Goal: Ask a question: Seek information or help from site administrators or community

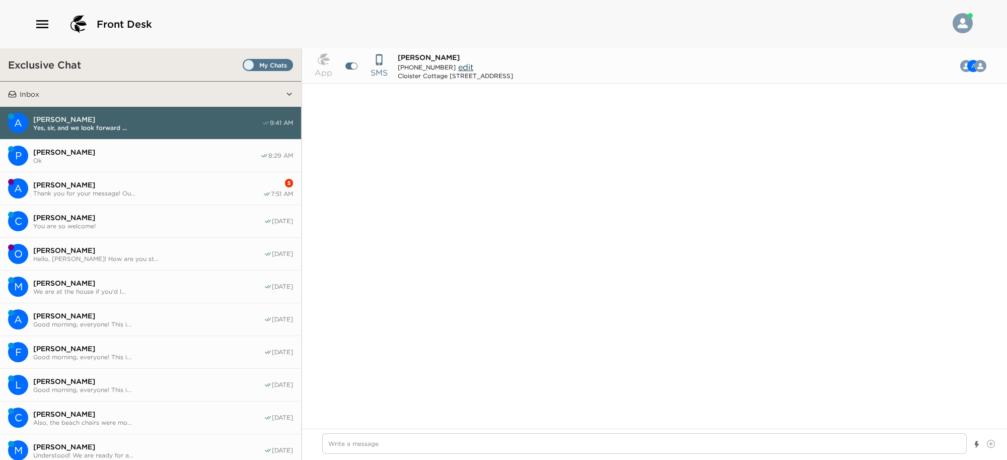
scroll to position [887, 0]
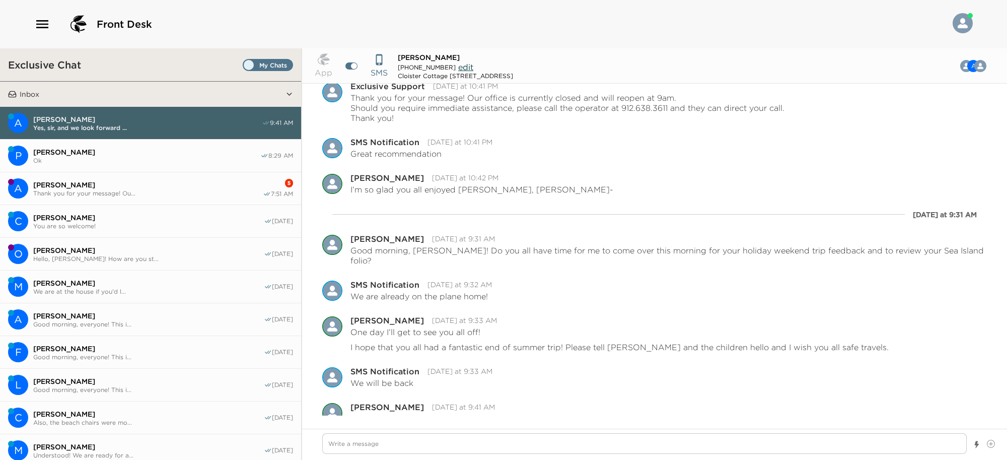
click at [178, 162] on span "Ok" at bounding box center [146, 161] width 227 height 8
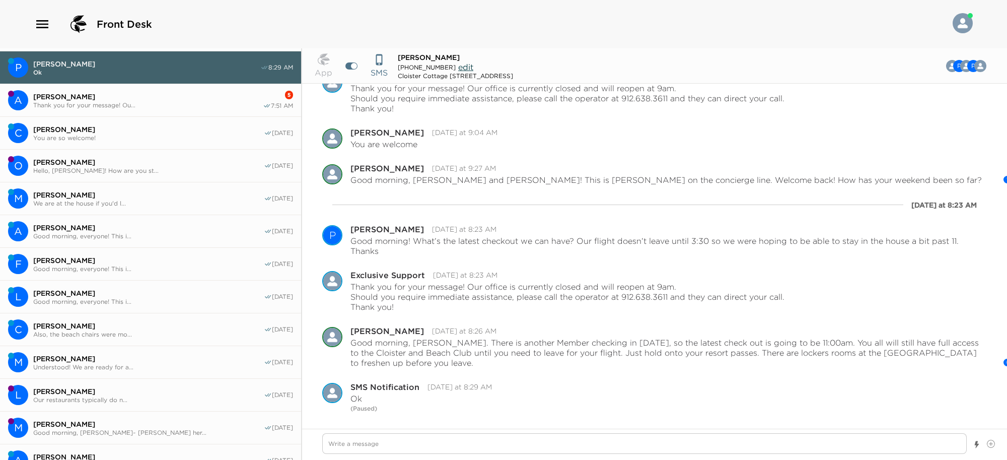
scroll to position [281, 0]
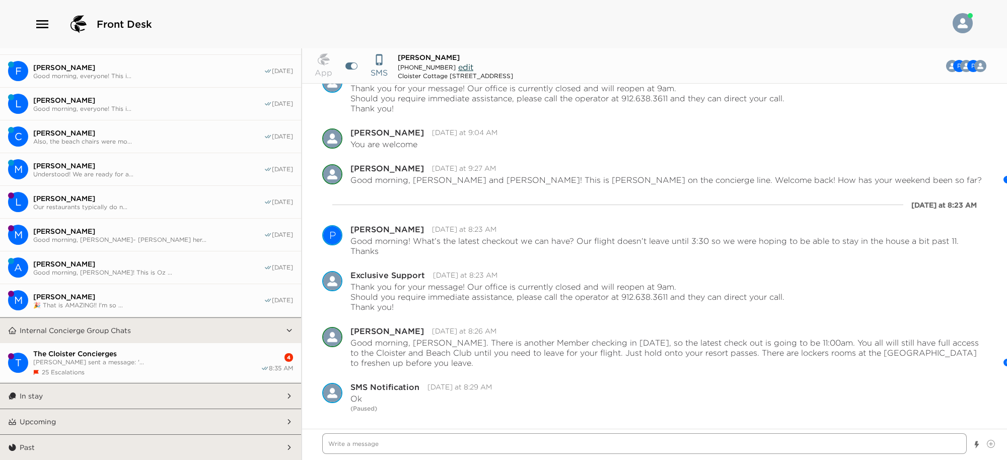
click at [749, 443] on textarea "Write a message" at bounding box center [644, 443] width 644 height 21
type textarea "x"
type textarea "W"
type textarea "x"
type textarea "Wi"
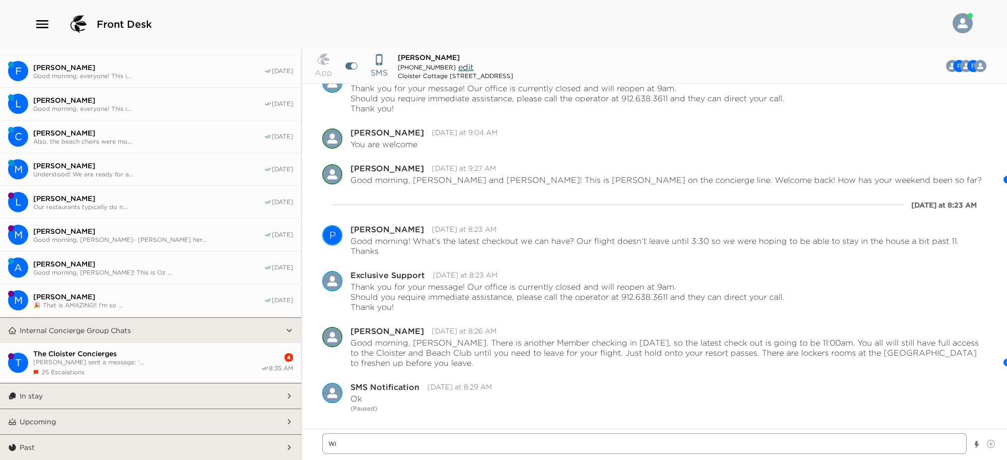
type textarea "x"
type textarea "Wil"
type textarea "x"
type textarea "Will"
type textarea "x"
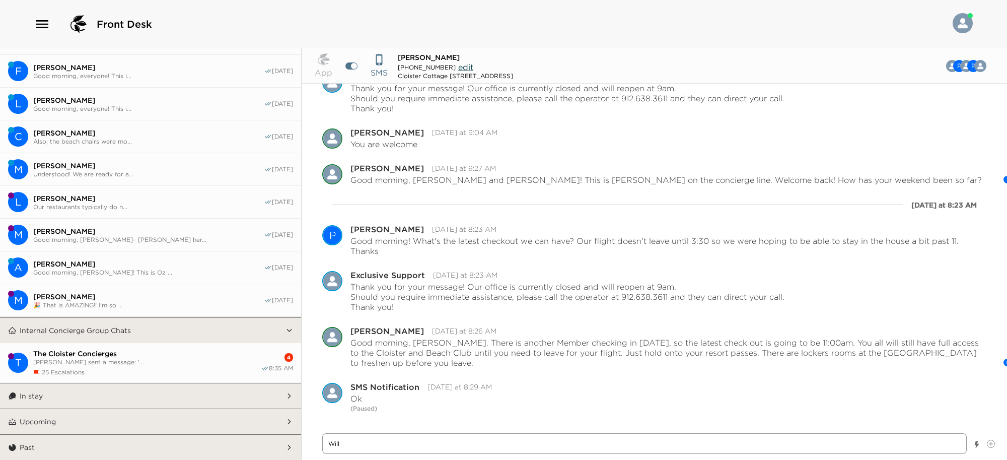
type textarea "Will"
type textarea "x"
type textarea "Will 1"
type textarea "x"
type textarea "Will 11"
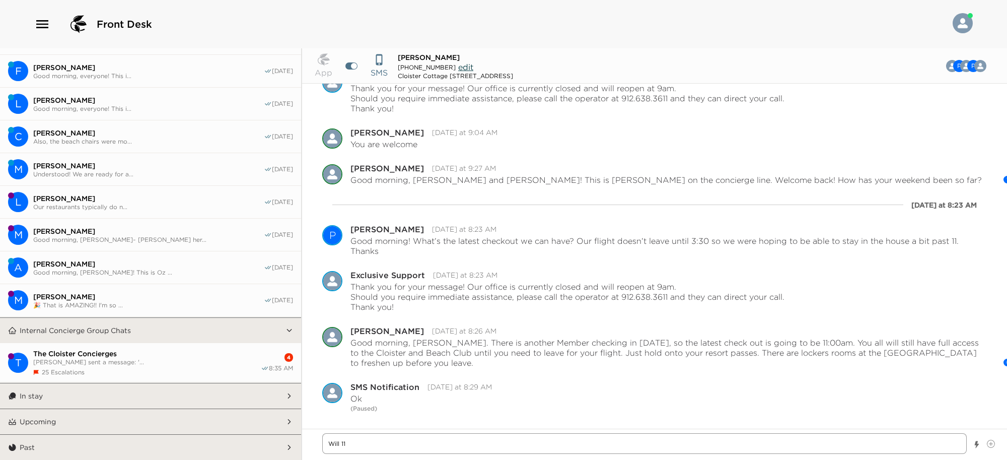
type textarea "x"
type textarea "Will 11:"
type textarea "x"
type textarea "Will 11:1"
type textarea "x"
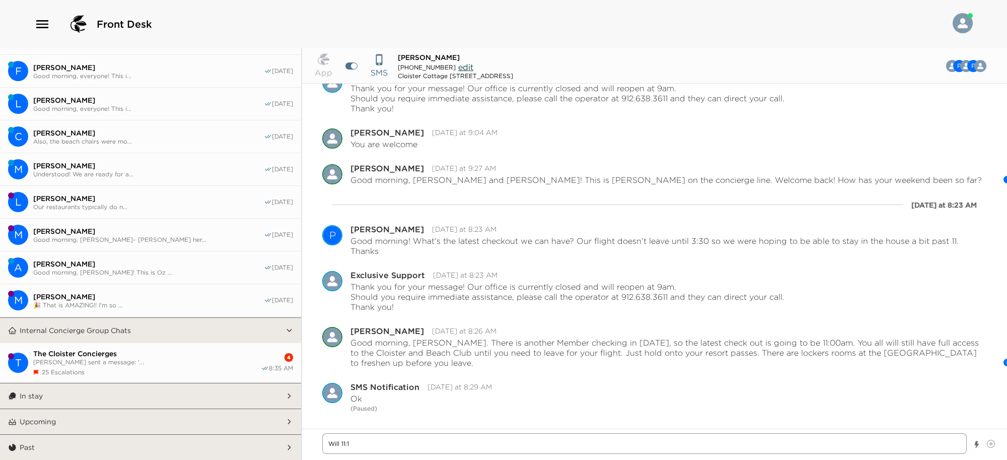
type textarea "Will 11:15"
type textarea "x"
type textarea "Will 11:15a"
type textarea "x"
type textarea "Will 11:15am"
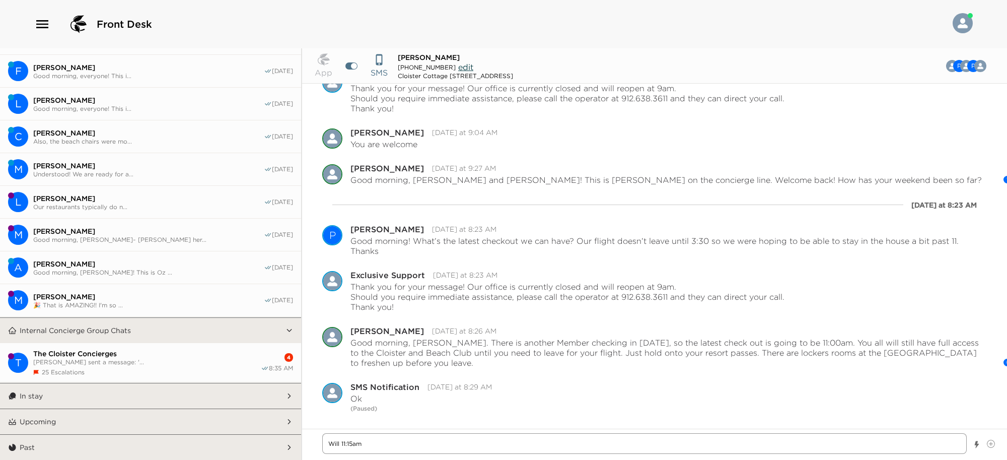
type textarea "x"
type textarea "Will 11:15am"
type textarea "x"
type textarea "Will 11:15am h"
type textarea "x"
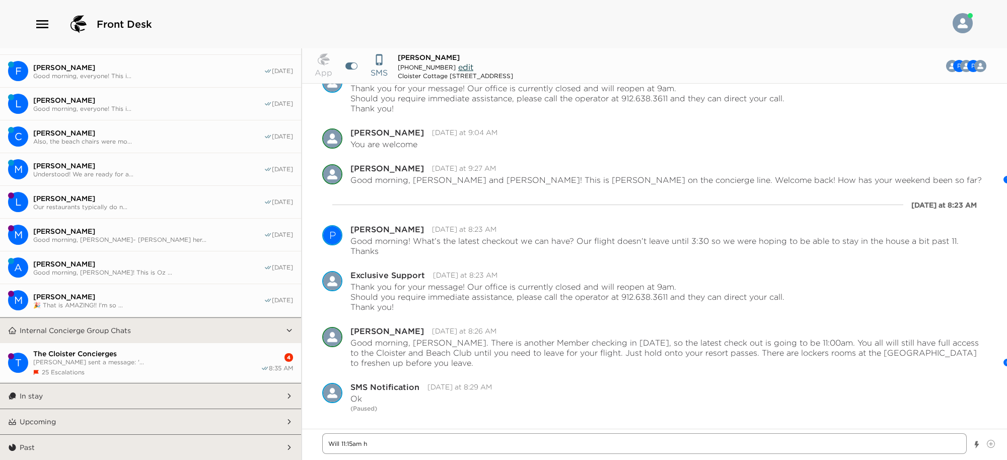
type textarea "Will 11:15am he"
type textarea "x"
type textarea "Will 11:15am hel"
type textarea "x"
type textarea "Will 11:15am help"
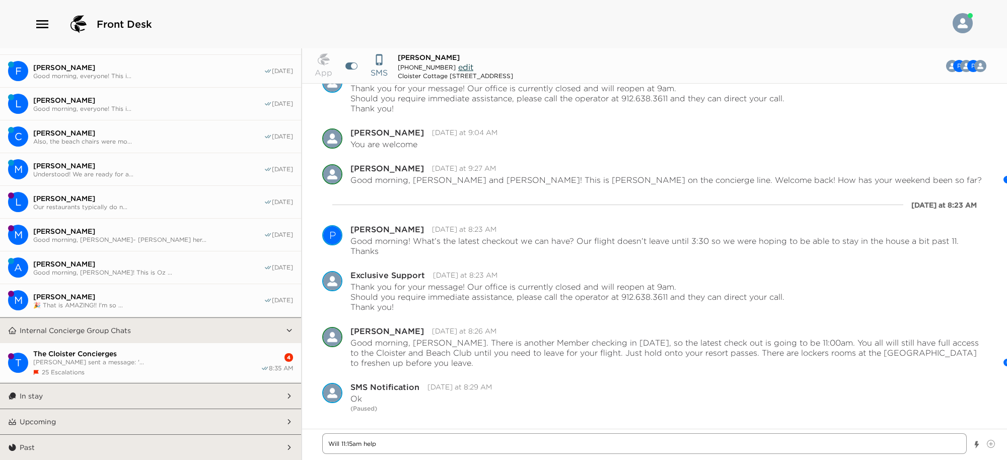
type textarea "x"
type textarea "Will 11:15am help,"
type textarea "x"
type textarea "Will 11:15am help,"
type textarea "x"
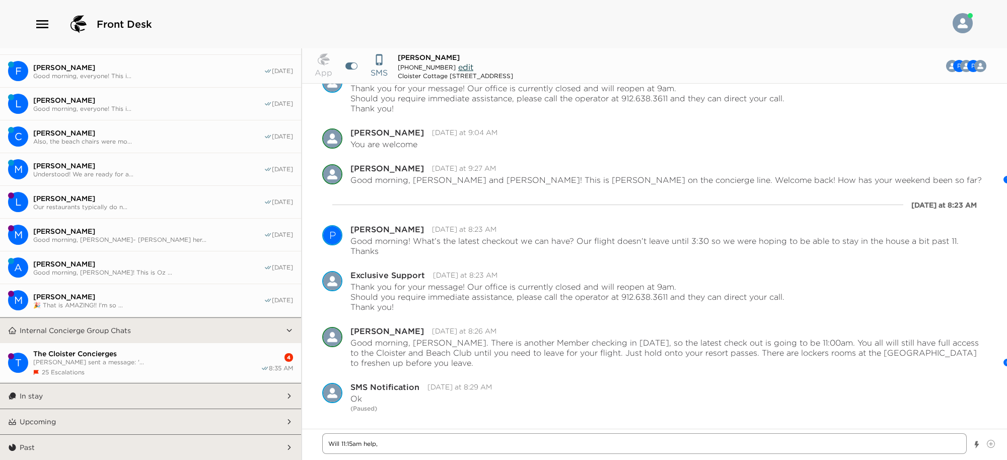
type textarea "Will 11:15am help, P"
type textarea "x"
type textarea "Will 11:15am help, Ph"
type textarea "x"
type textarea "Will 11:15am help, Phi"
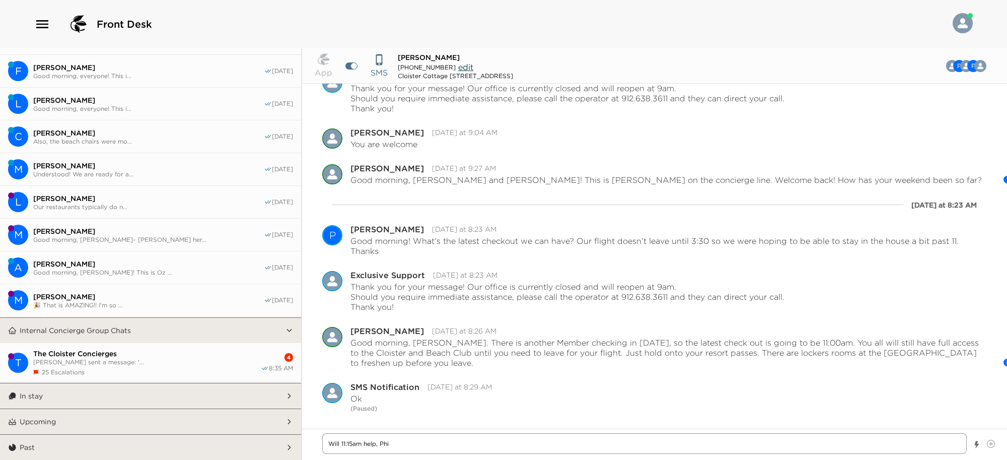
type textarea "x"
type textarea "Will 11:15am help, [PERSON_NAME]"
type textarea "x"
type textarea "Will 11:15am help, [PERSON_NAME]"
type textarea "x"
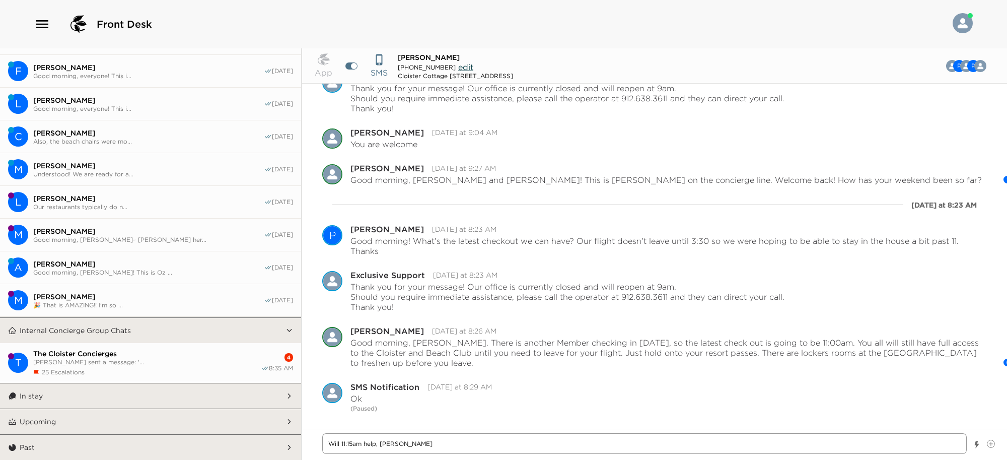
type textarea "Will 11:15am help, [PERSON_NAME]"
type textarea "x"
type textarea "Will 11:15am help, [PERSON_NAME]?"
type textarea "x"
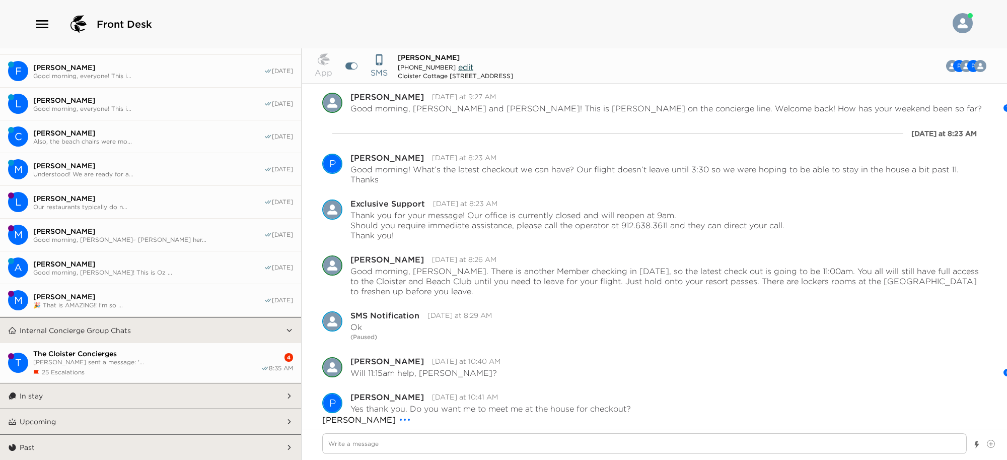
scroll to position [1058, 0]
click at [713, 439] on textarea "Write a message" at bounding box center [644, 443] width 644 height 21
type textarea "x"
type textarea "Y"
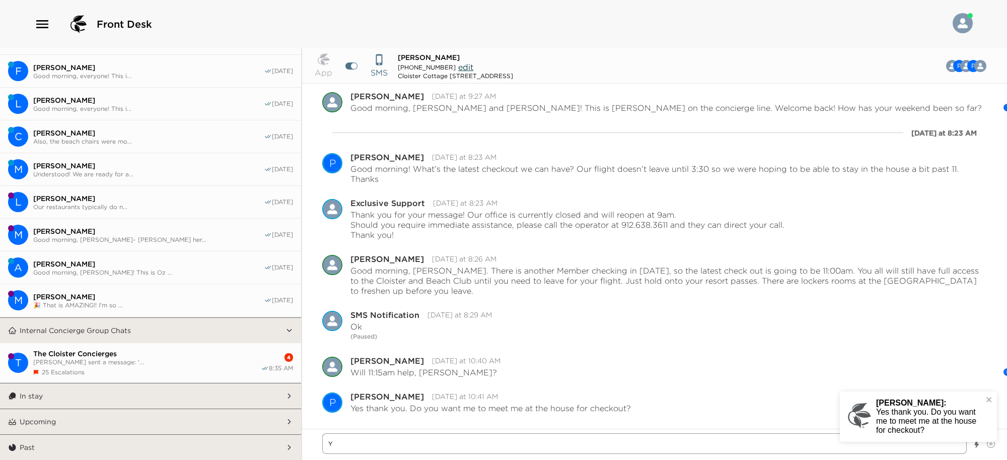
type textarea "x"
type textarea "Ye"
type textarea "x"
type textarea "Yes"
type textarea "x"
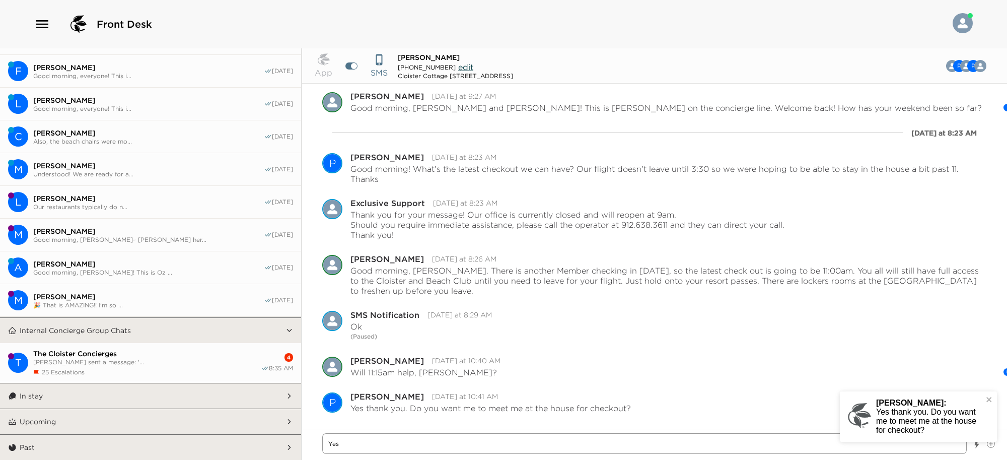
type textarea "Yes,"
type textarea "x"
type textarea "Yes,"
type textarea "x"
type textarea "Yes, s"
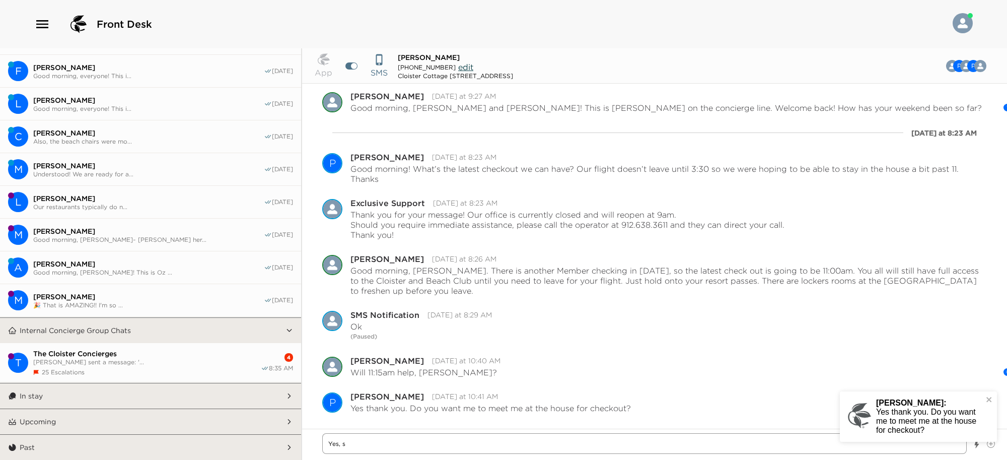
type textarea "x"
type textarea "Yes, si"
type textarea "x"
type textarea "Yes, sir"
type textarea "x"
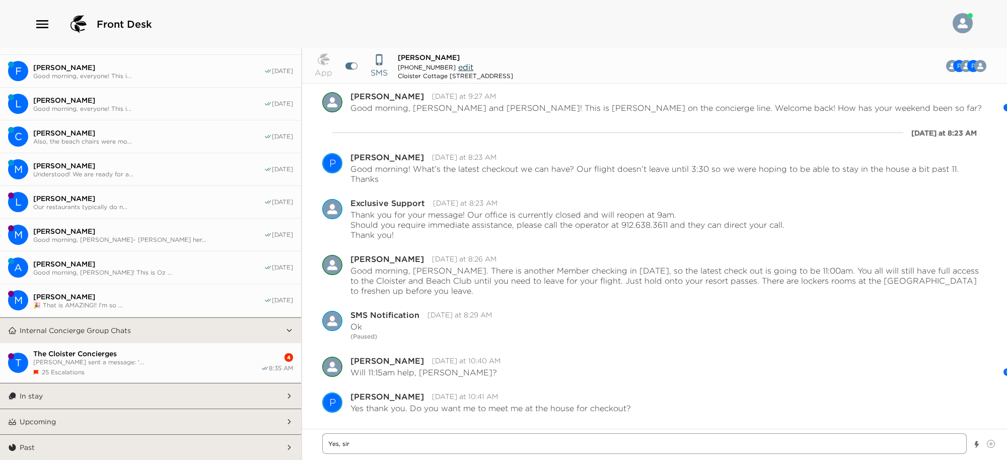
type textarea "Yes, sir!"
type textarea "x"
type textarea "Yes, sir!"
type textarea "x"
type textarea "Yes, sir!"
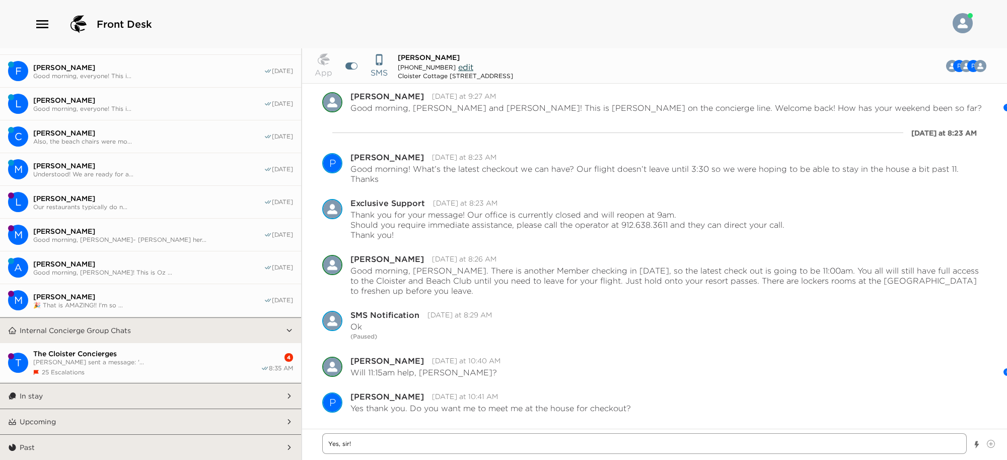
type textarea "x"
type textarea "Yes, sir! I"
type textarea "x"
type textarea "Yes, sir! I"
type textarea "x"
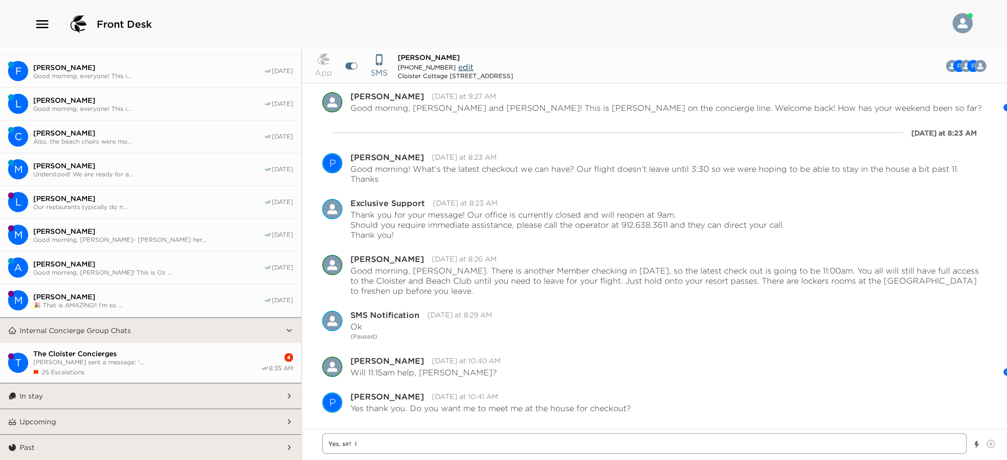
type textarea "Yes, sir! I w"
type textarea "x"
type textarea "Yes, sir! I wa"
type textarea "x"
type textarea "Yes, sir! I was"
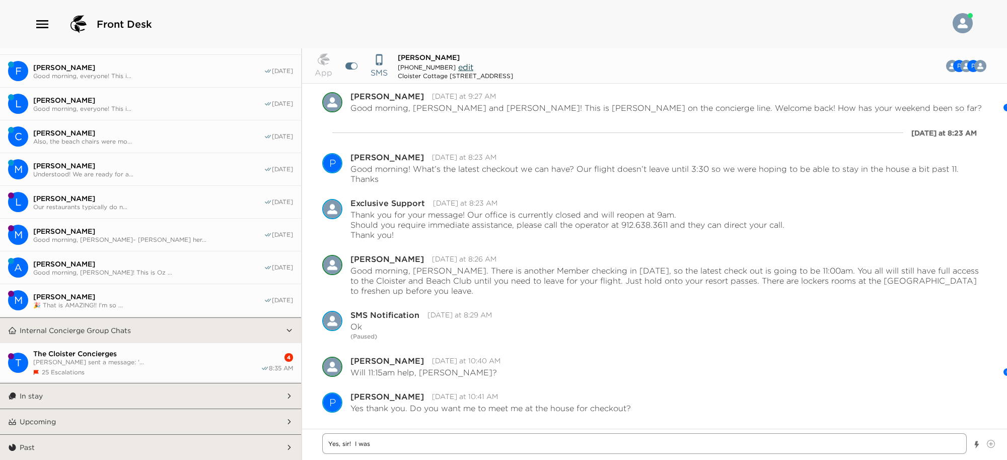
type textarea "x"
type textarea "Yes, sir! I was"
type textarea "x"
type textarea "Yes, sir! I was t"
type textarea "x"
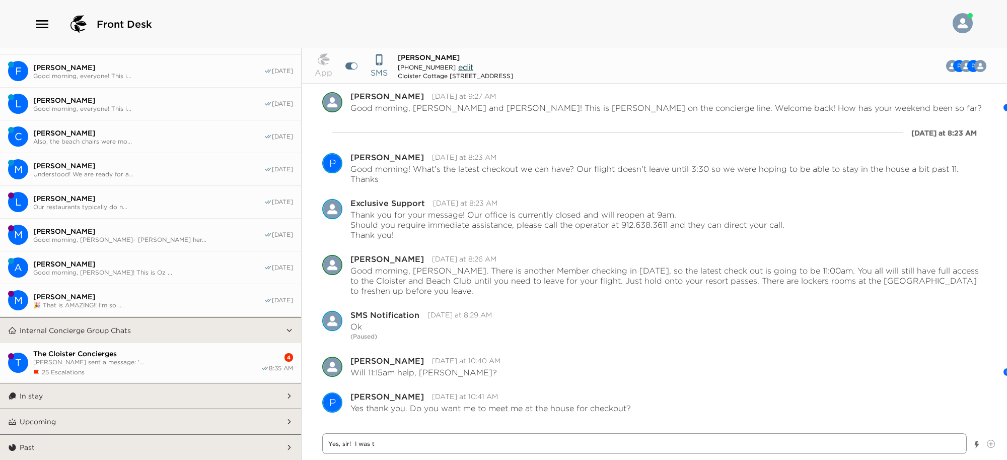
type textarea "Yes, sir! I was tr"
type textarea "x"
type textarea "Yes, sir! I was try"
type textarea "x"
type textarea "Yes, sir! I was tryi"
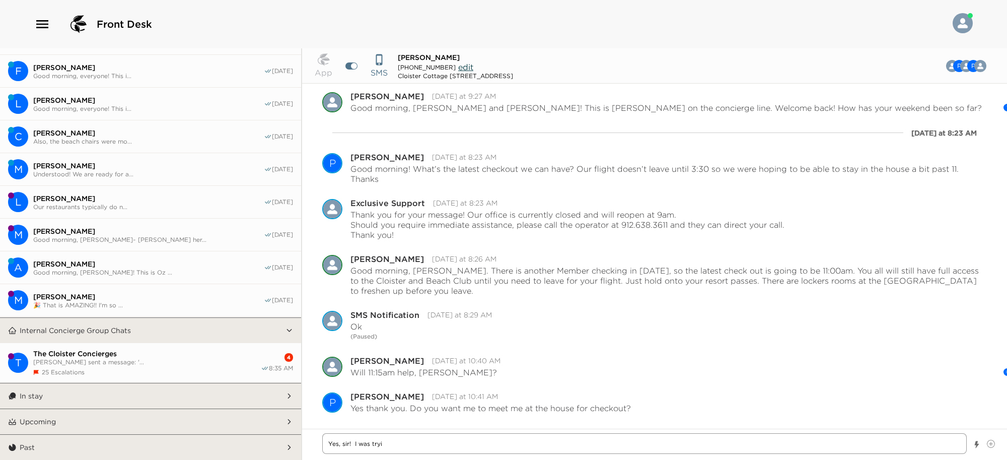
type textarea "x"
type textarea "Yes, sir! I was tryin"
type textarea "x"
type textarea "Yes, sir! I was trying"
type textarea "x"
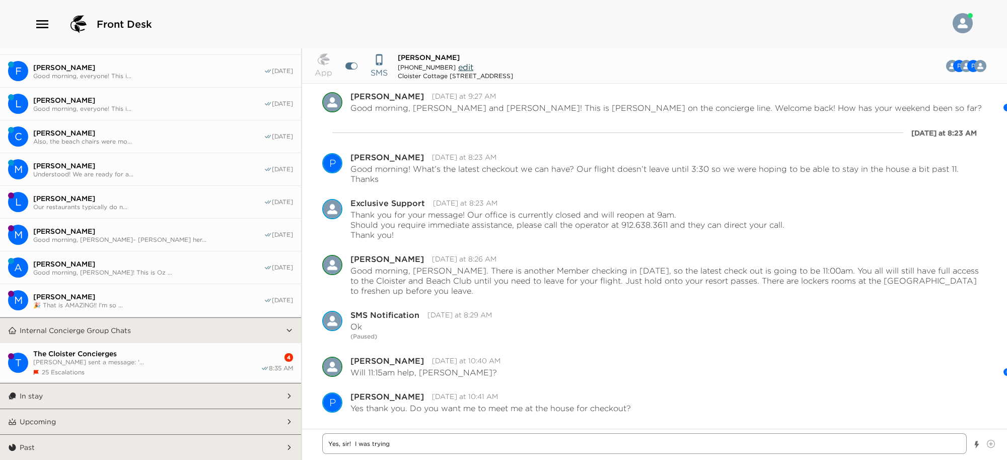
type textarea "Yes, sir! I was trying"
type textarea "x"
type textarea "Yes, sir! I was trying t"
type textarea "x"
type textarea "Yes, sir! I was trying to"
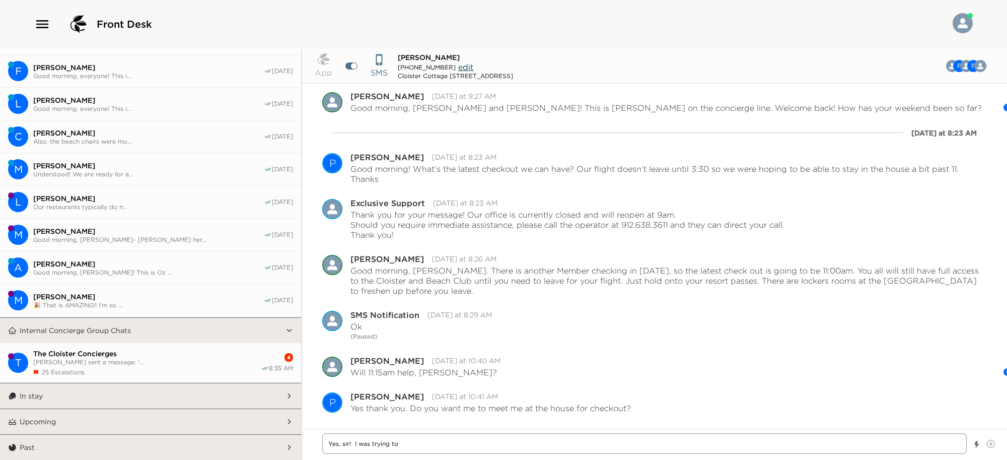
type textarea "x"
type textarea "Yes, sir! I was trying to"
type textarea "x"
type textarea "Yes, sir! I was trying to f"
type textarea "x"
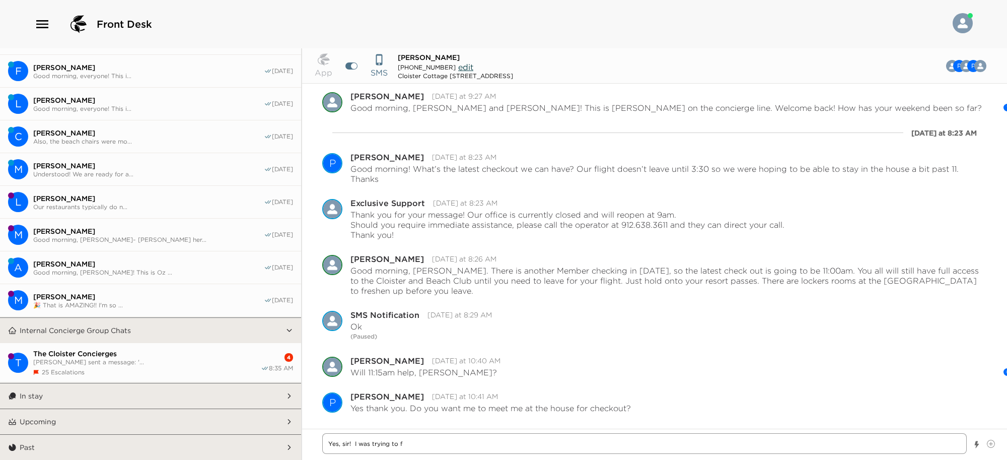
type textarea "Yes, sir! I was trying to fi"
type textarea "x"
type textarea "Yes, sir! I was trying to fin"
type textarea "x"
type textarea "Yes, sir! I was trying to find"
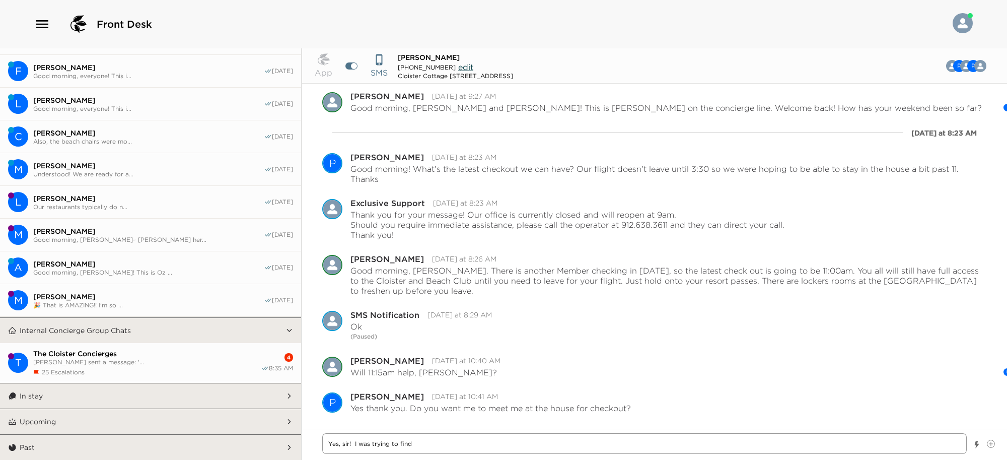
type textarea "x"
type textarea "Yes, sir! I was trying to find"
type textarea "x"
type textarea "Yes, sir! I was trying to find a"
type textarea "x"
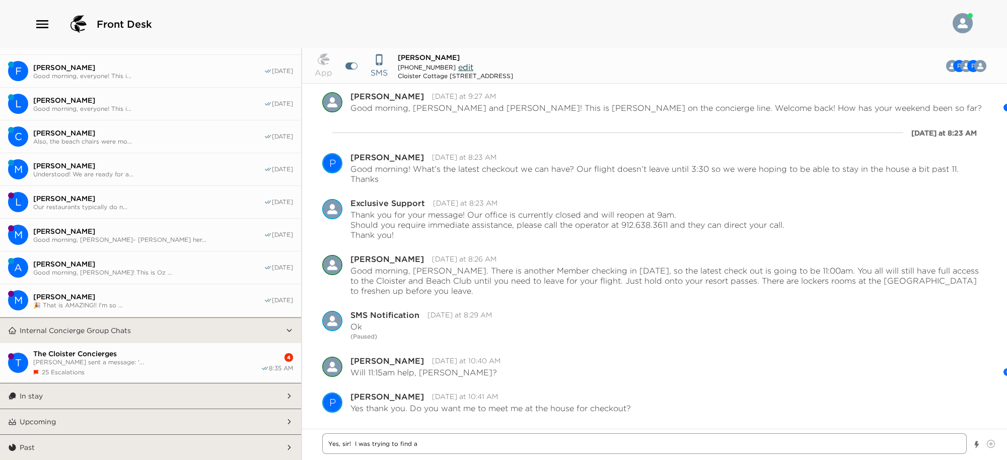
type textarea "Yes, sir! I was trying to find a"
type textarea "x"
type textarea "Yes, sir! I was trying to find a w"
type textarea "x"
type textarea "Yes, sir! I was trying to find a wa"
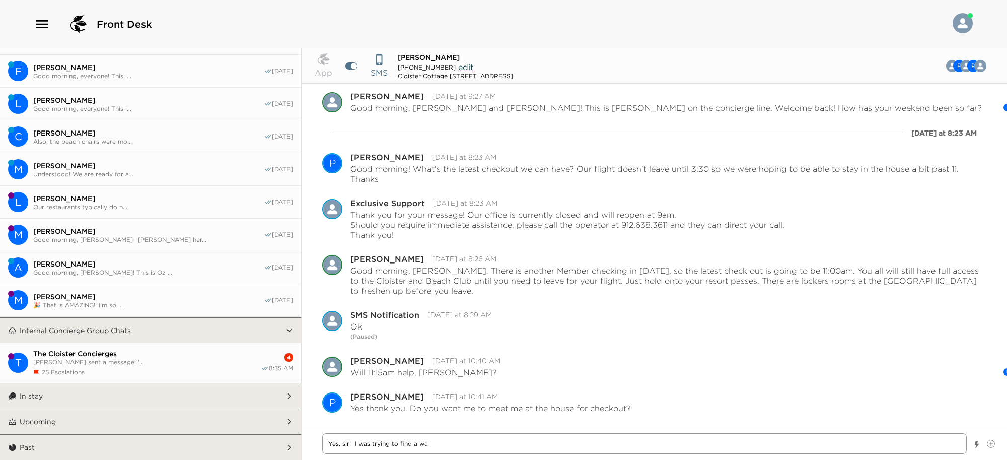
type textarea "x"
type textarea "Yes, sir! I was trying to find a way"
type textarea "x"
type textarea "Yes, sir! I was trying to find a way"
type textarea "x"
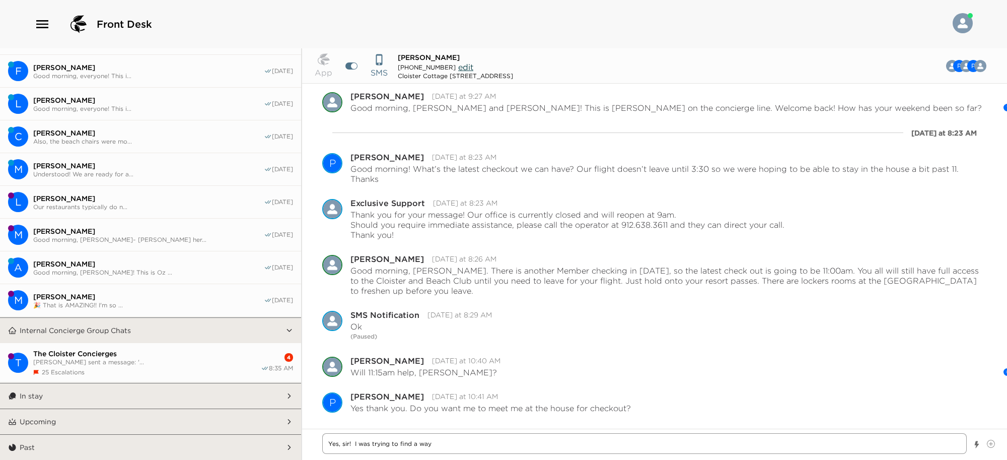
type textarea "Yes, sir! I was trying to find a way t"
type textarea "x"
type textarea "Yes, sir! I was trying to find a way to"
type textarea "x"
type textarea "Yes, sir! I was trying to find a way to"
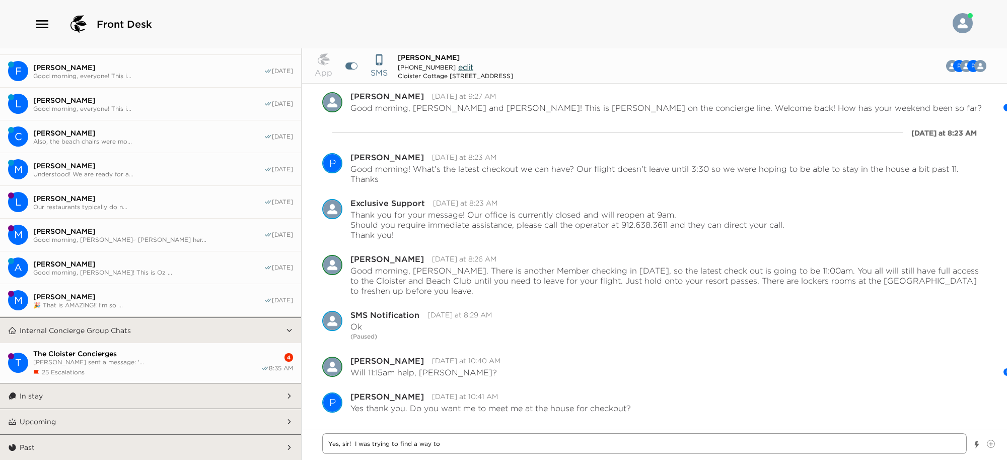
type textarea "x"
type textarea "Yes, sir! I was trying to find a way to b"
type textarea "x"
type textarea "Yes, sir! I was trying to find a way to bu"
type textarea "x"
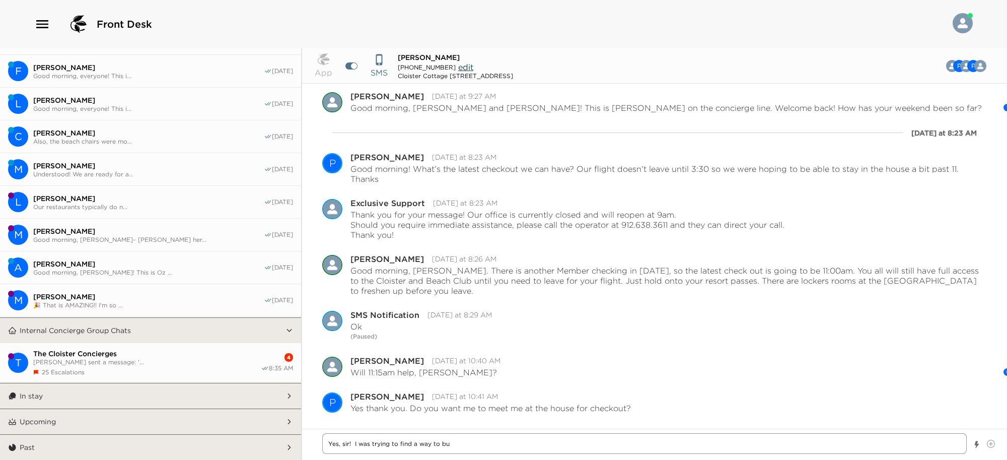
type textarea "Yes, sir! I was trying to find a way to buy"
type textarea "x"
type textarea "Yes, sir! I was trying to find a way to buy"
type textarea "x"
type textarea "Yes, sir! I was trying to find a way to buy y"
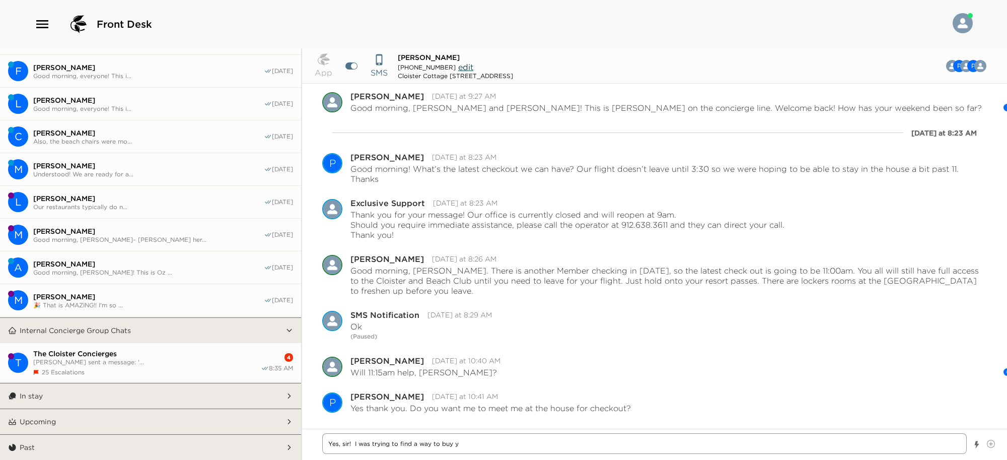
type textarea "x"
type textarea "Yes, sir! I was trying to find a way to buy yo"
type textarea "x"
type textarea "Yes, sir! I was trying to find a way to buy you"
type textarea "x"
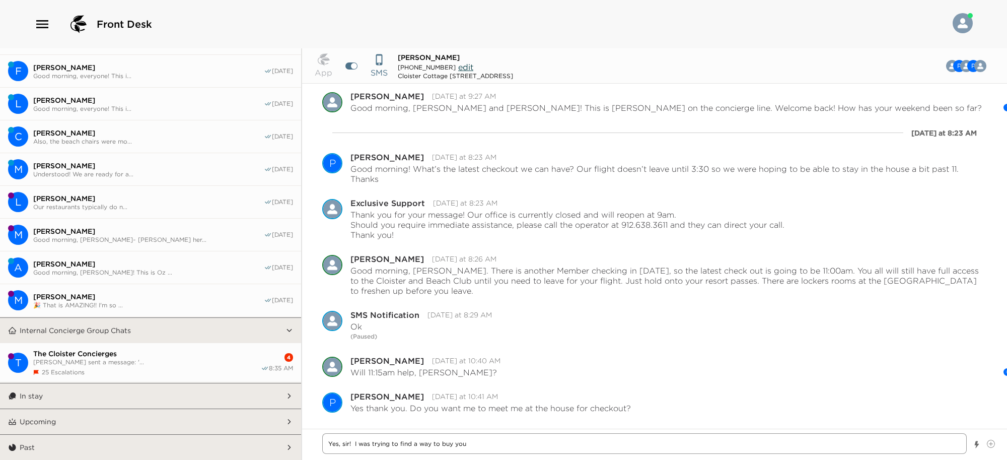
type textarea "Yes, sir! I was trying to find a way to buy you"
type textarea "x"
type textarea "Yes, sir! I was trying to find a way to buy you s"
type textarea "x"
type textarea "Yes, sir! I was trying to find a way to buy you som"
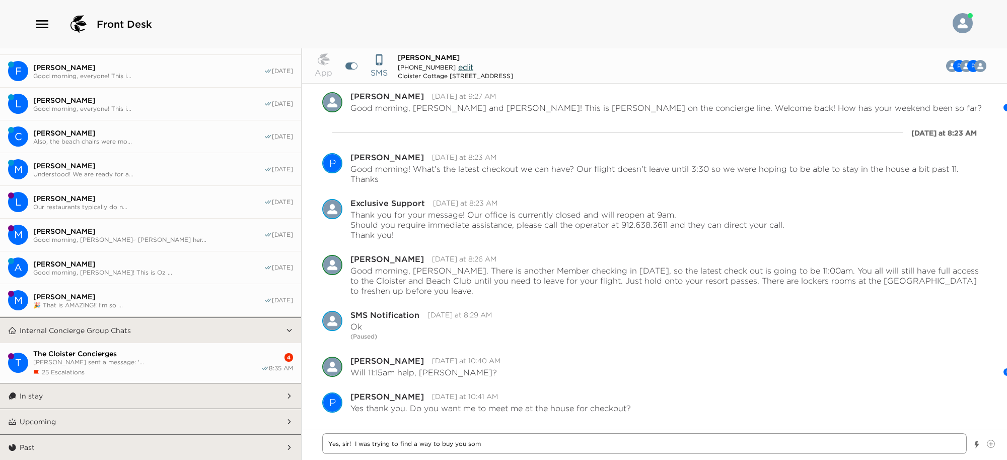
type textarea "x"
type textarea "Yes, sir! I was trying to find a way to buy you some"
type textarea "x"
type textarea "Yes, sir! I was trying to find a way to buy you some"
type textarea "x"
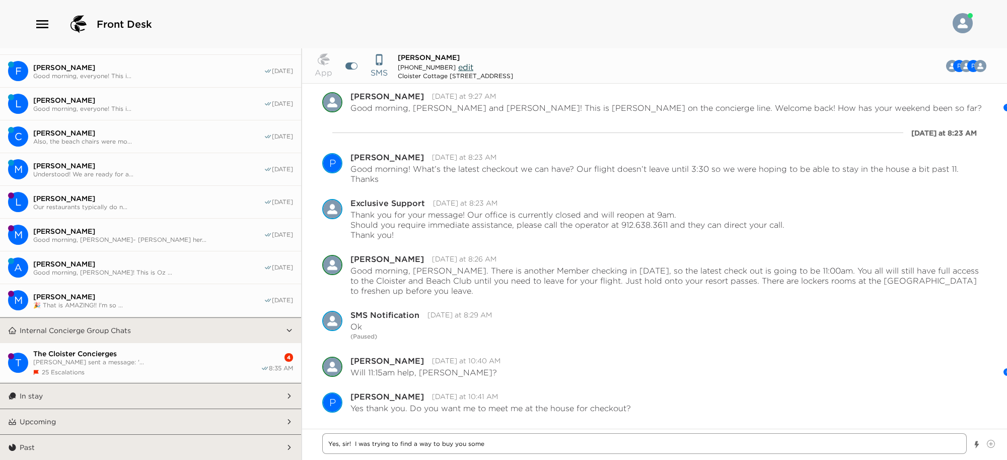
type textarea "Yes, sir! I was trying to find a way to buy you some t"
type textarea "x"
type textarea "Yes, sir! I was trying to find a way to buy you some ti"
type textarea "x"
type textarea "Yes, sir! I was trying to find a way to buy you some [PERSON_NAME]"
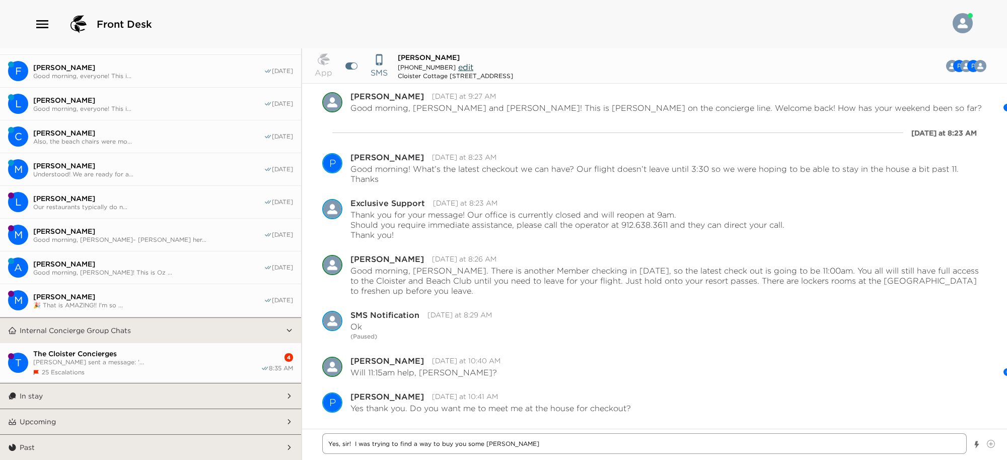
type textarea "x"
type textarea "Yes, sir! I was trying to find a way to buy you some time"
type textarea "x"
type textarea "Yes, sir! I was trying to find a way to buy you some time."
type textarea "x"
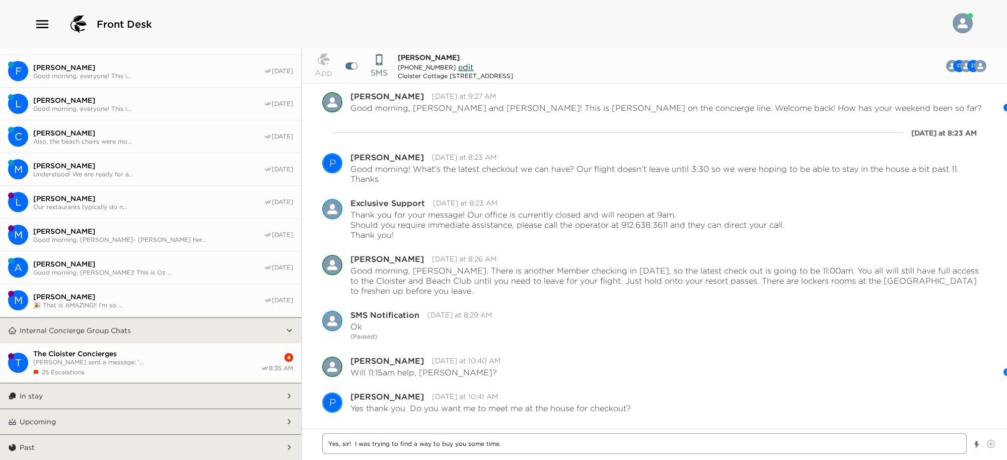
type textarea "Yes, sir! I was trying to find a way to buy you some time."
type textarea "x"
type textarea "Yes, sir! I was trying to find a way to buy you some time."
type textarea "x"
type textarea "Yes, sir! I was trying to find a way to buy you some time. :"
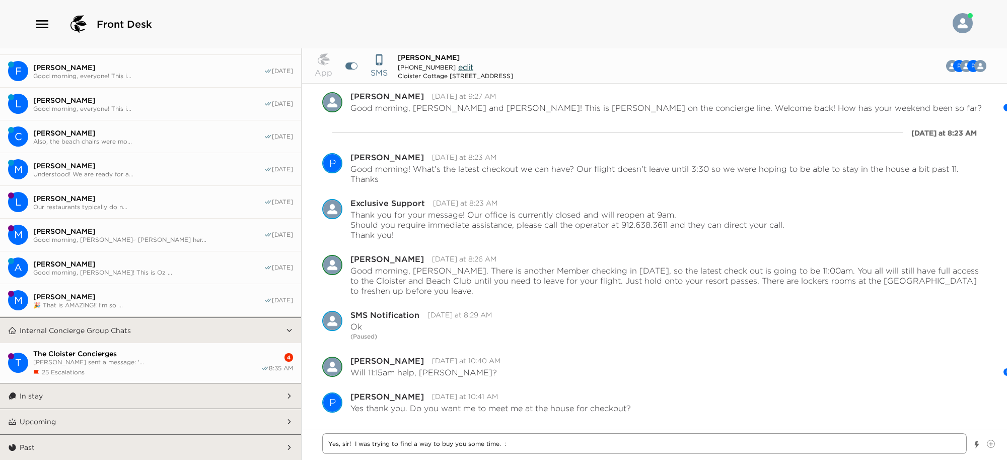
type textarea "x"
type textarea "Yes, sir! I was trying to find a way to buy you some time. :)"
type textarea "x"
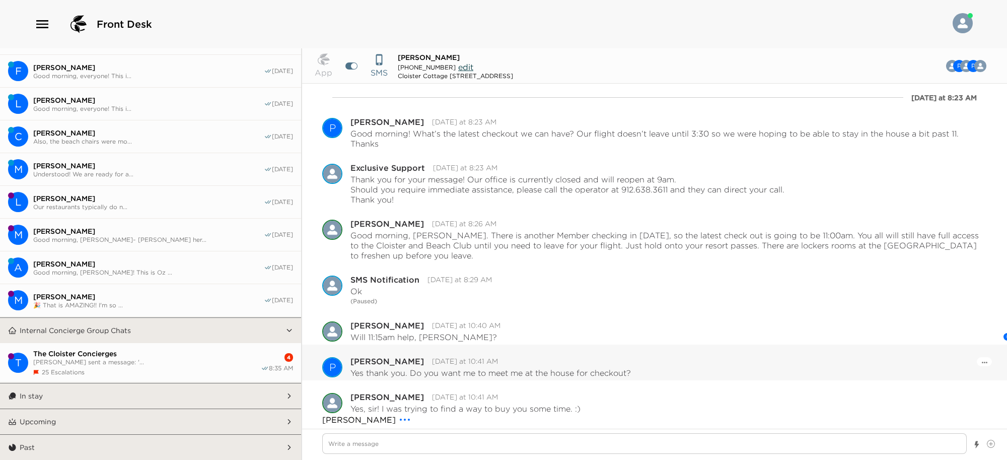
scroll to position [1129, 0]
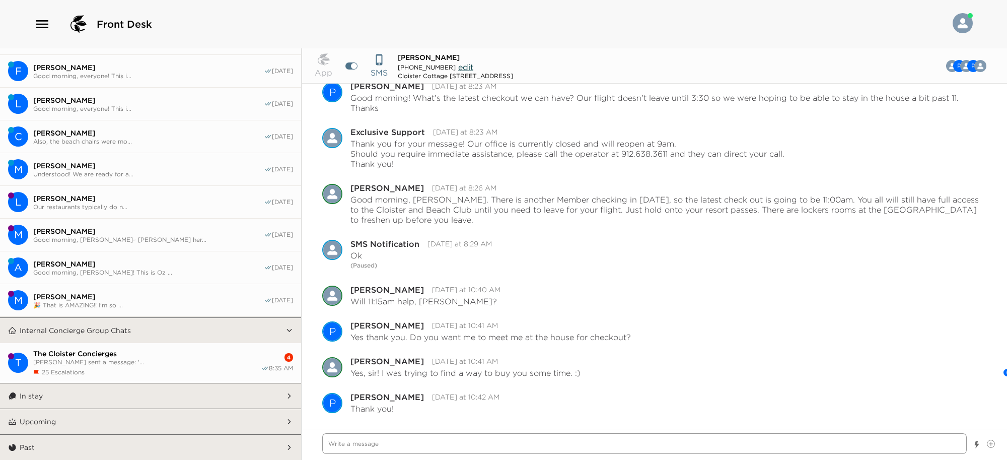
click at [723, 444] on textarea "Write a message" at bounding box center [644, 443] width 644 height 21
type textarea "x"
type textarea "Y"
type textarea "x"
type textarea "Yo"
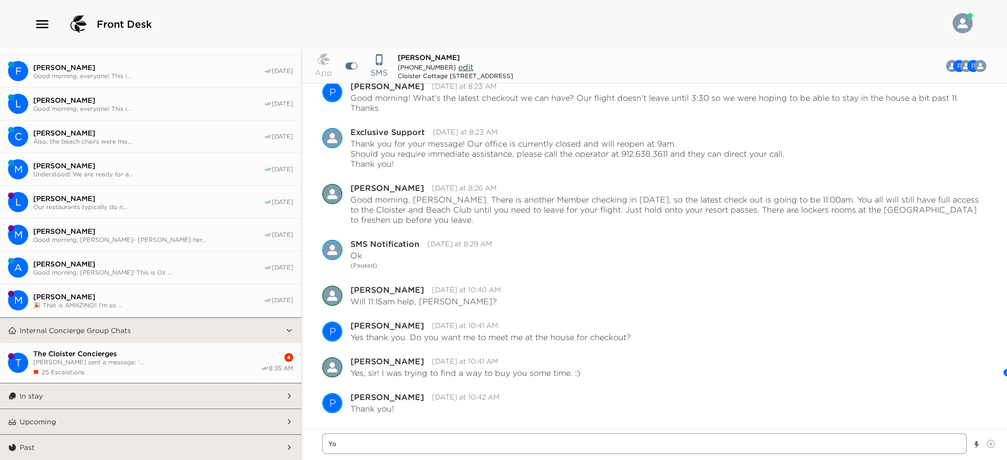
type textarea "x"
type textarea "You"
type textarea "x"
type textarea "You"
type textarea "x"
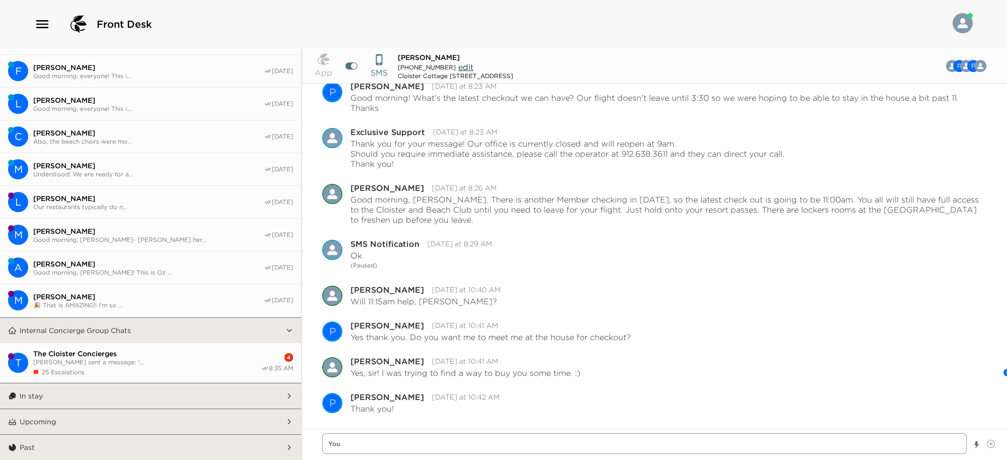
type textarea "You a"
type textarea "x"
type textarea "You ar"
type textarea "x"
type textarea "You are"
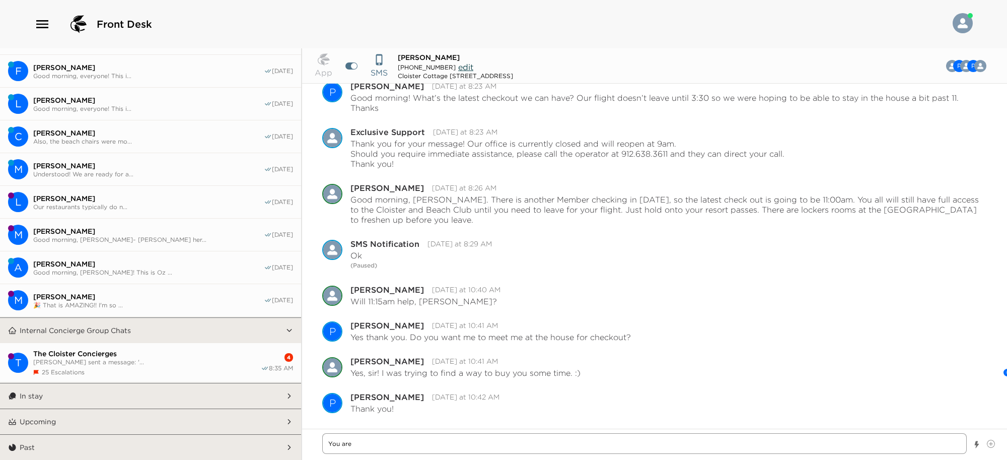
type textarea "x"
type textarea "You are"
type textarea "x"
type textarea "You are ve"
type textarea "x"
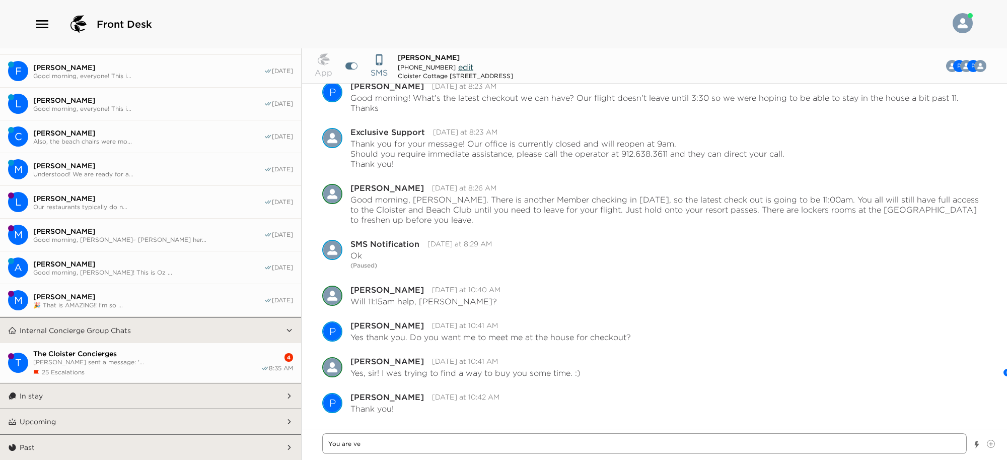
type textarea "You are ver"
